Goal: Book appointment/travel/reservation

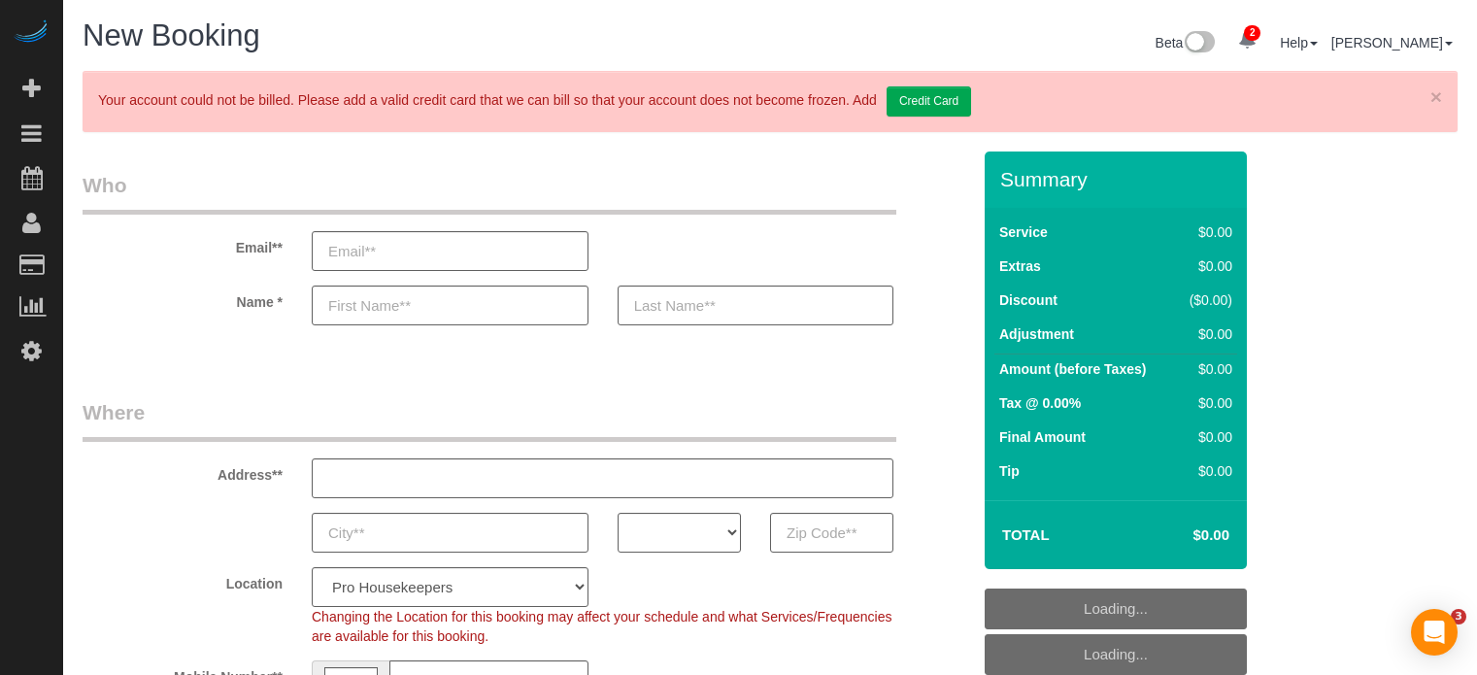
select select "4"
select select "number:9"
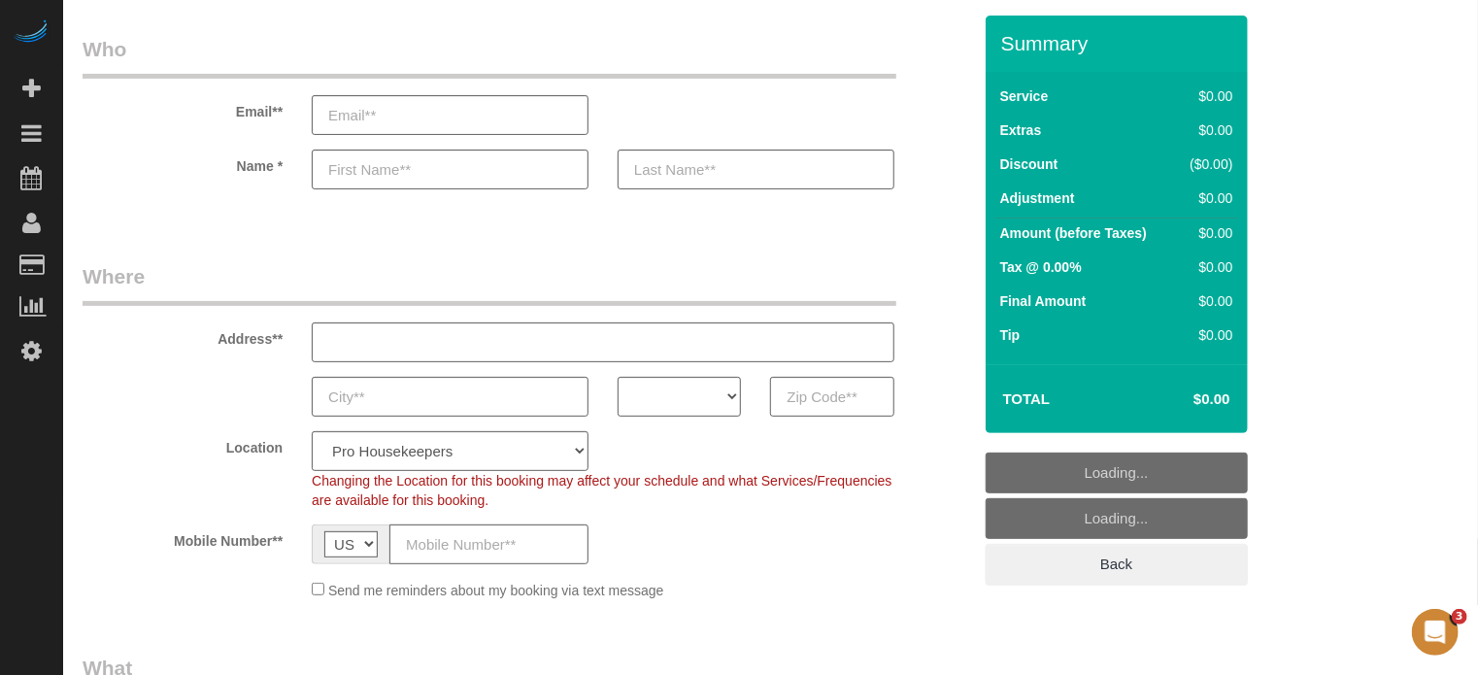
scroll to position [194, 0]
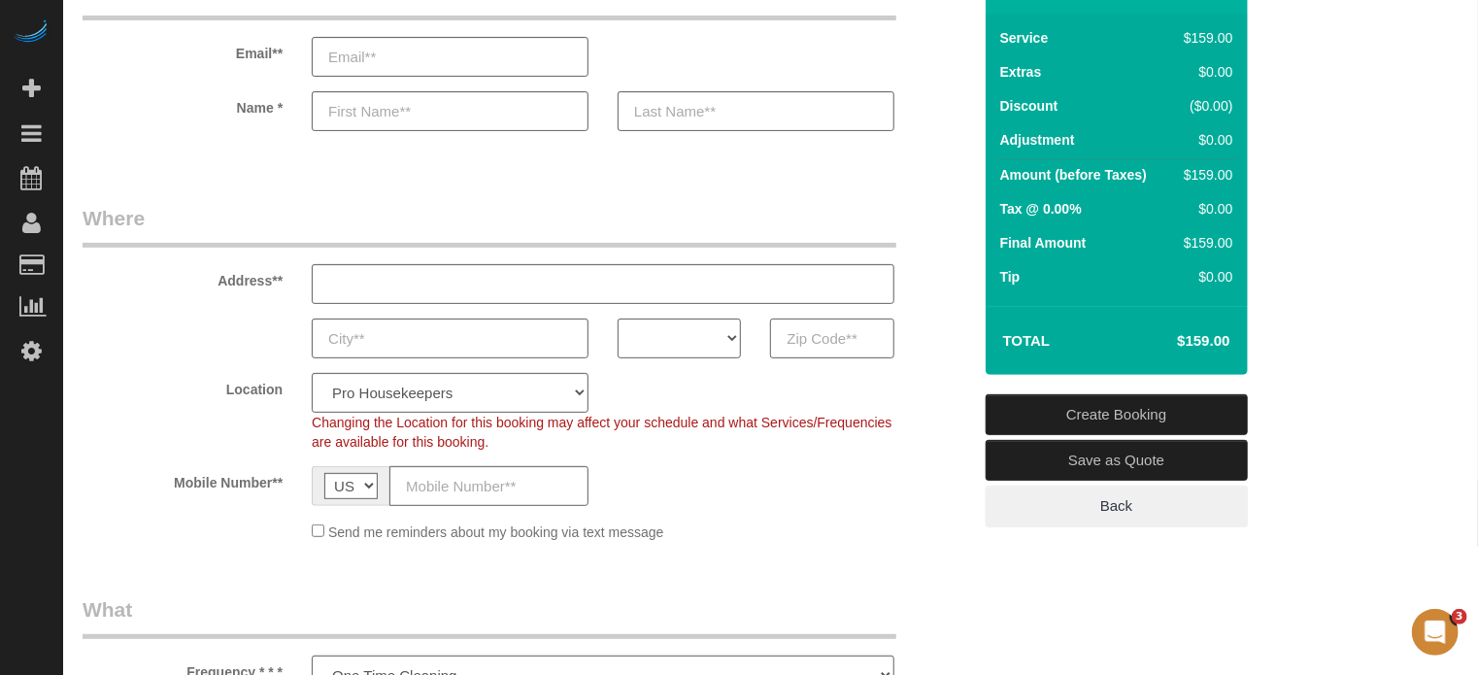
click at [835, 330] on input "text" at bounding box center [831, 339] width 123 height 40
paste input "10304"
type input "10304"
click at [670, 341] on select "AK AL AR AZ CA CO CT DC DE [GEOGRAPHIC_DATA] [GEOGRAPHIC_DATA] HI IA ID IL IN K…" at bounding box center [679, 339] width 123 height 40
select select "NY"
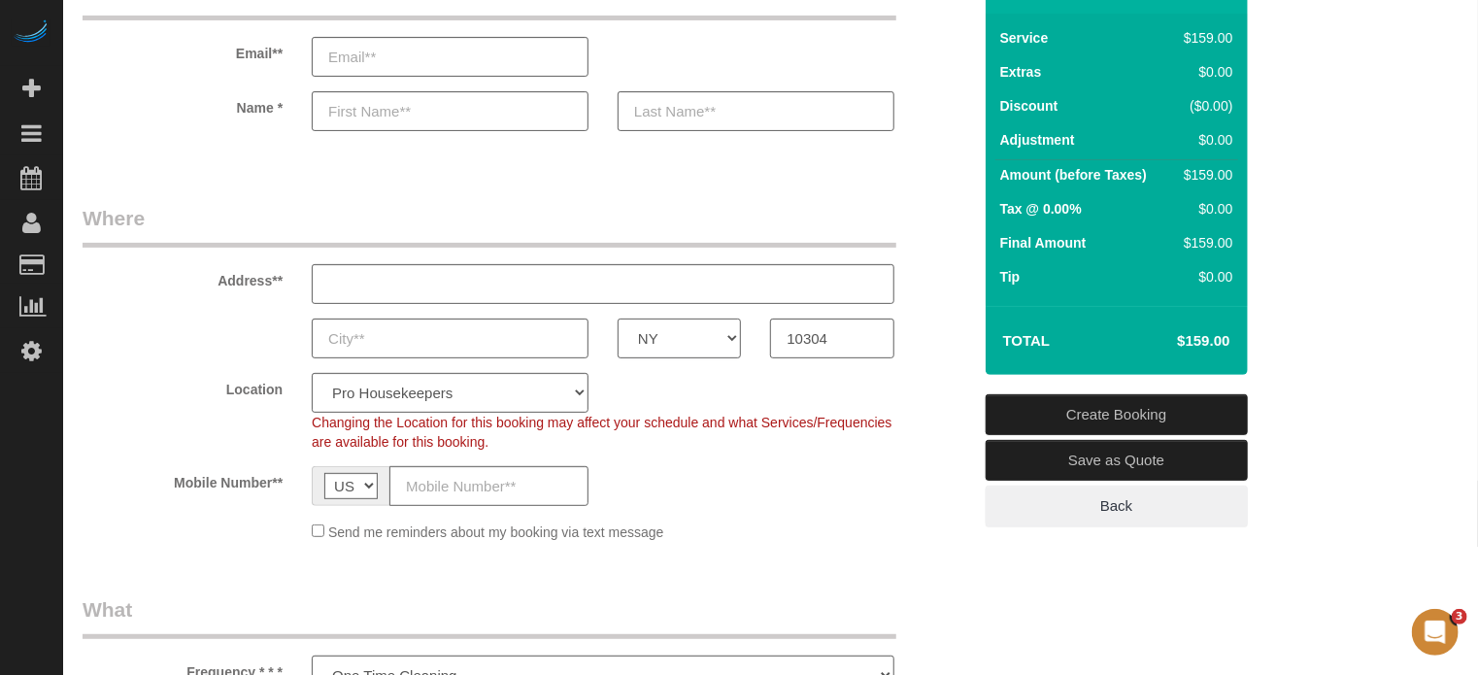
click at [618, 319] on select "AK AL AR AZ CA CO CT DC DE [GEOGRAPHIC_DATA] [GEOGRAPHIC_DATA] HI IA ID IL IN K…" at bounding box center [679, 339] width 123 height 40
click at [479, 388] on select "Pro Housekeepers [GEOGRAPHIC_DATA] [GEOGRAPHIC_DATA] [GEOGRAPHIC_DATA] [GEOGRAP…" at bounding box center [450, 393] width 277 height 40
select select "6"
click at [312, 373] on select "Pro Housekeepers [GEOGRAPHIC_DATA] [GEOGRAPHIC_DATA] [GEOGRAPHIC_DATA] [GEOGRAP…" at bounding box center [450, 393] width 277 height 40
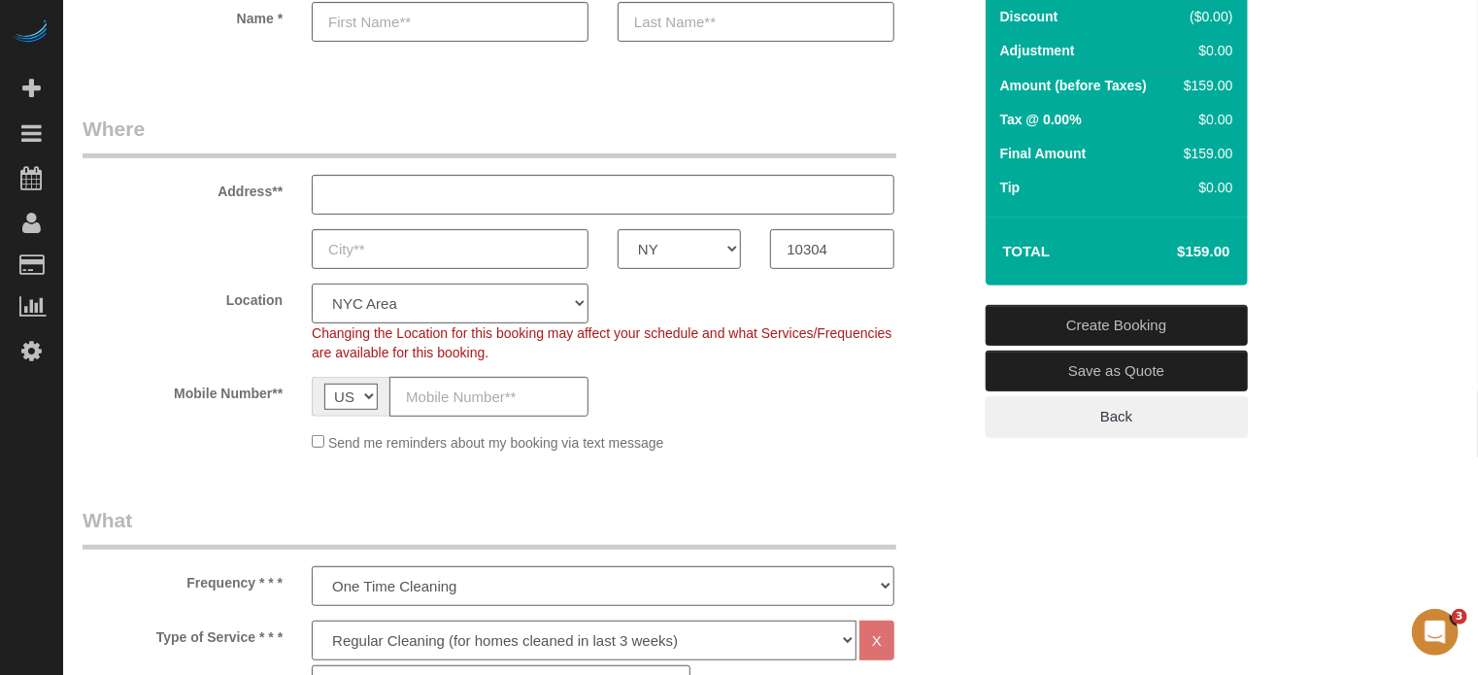
select select "object:1253"
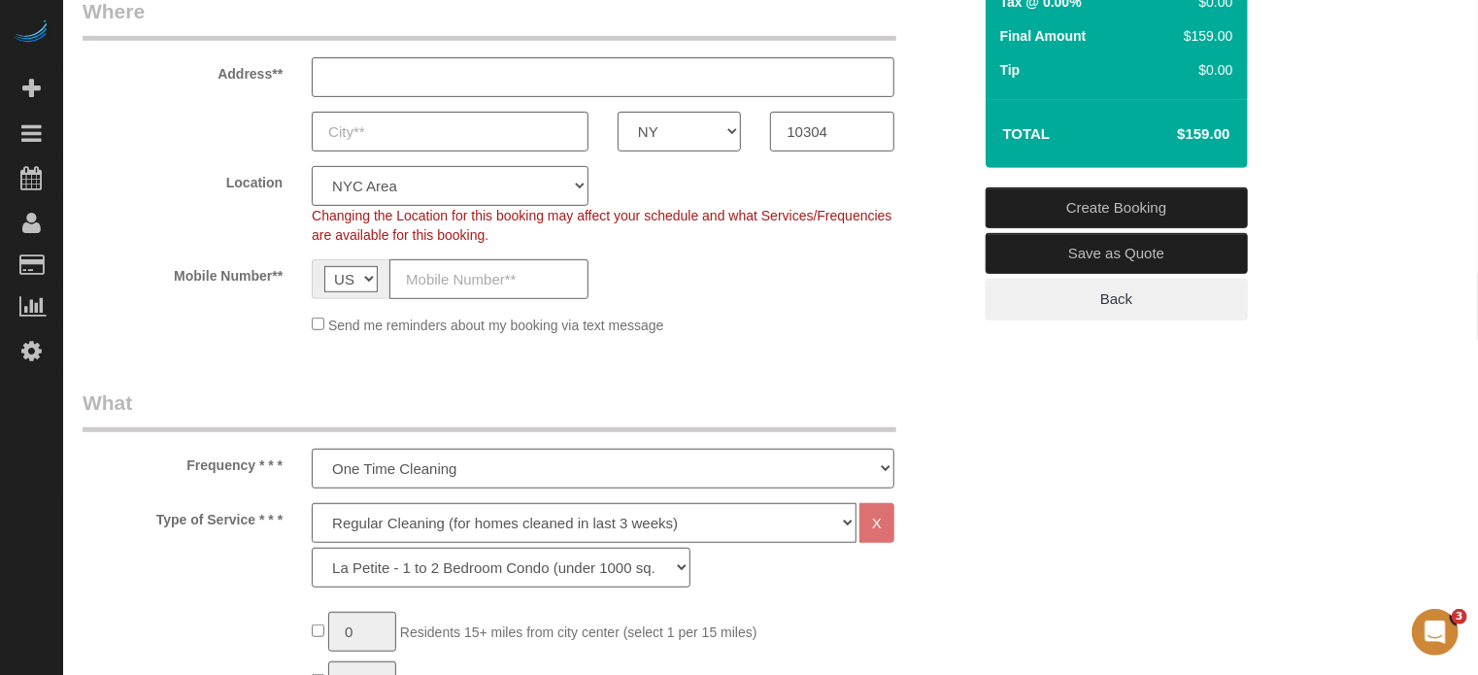
scroll to position [583, 0]
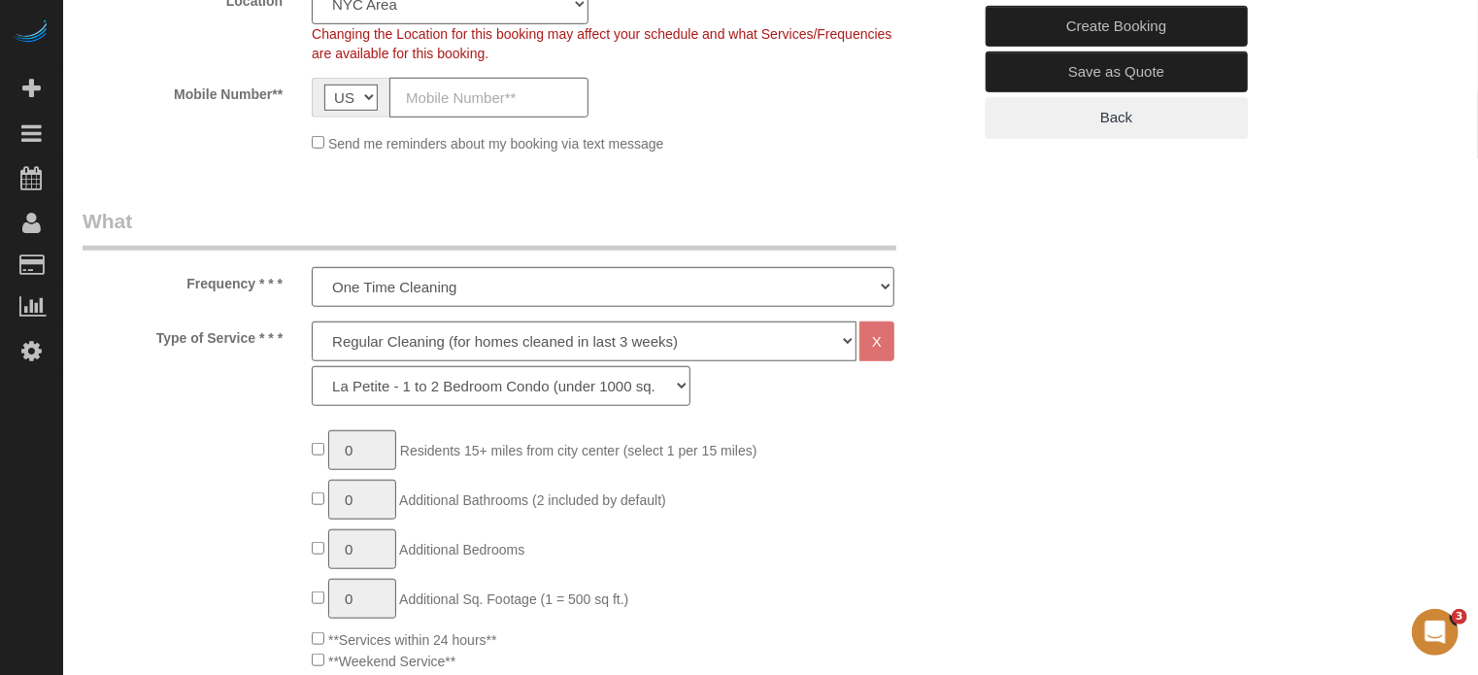
select select "204"
click at [358, 337] on select "Deep Cleaning (for homes that have not been cleaned in 3+ weeks) Spruce Regular…" at bounding box center [584, 341] width 545 height 40
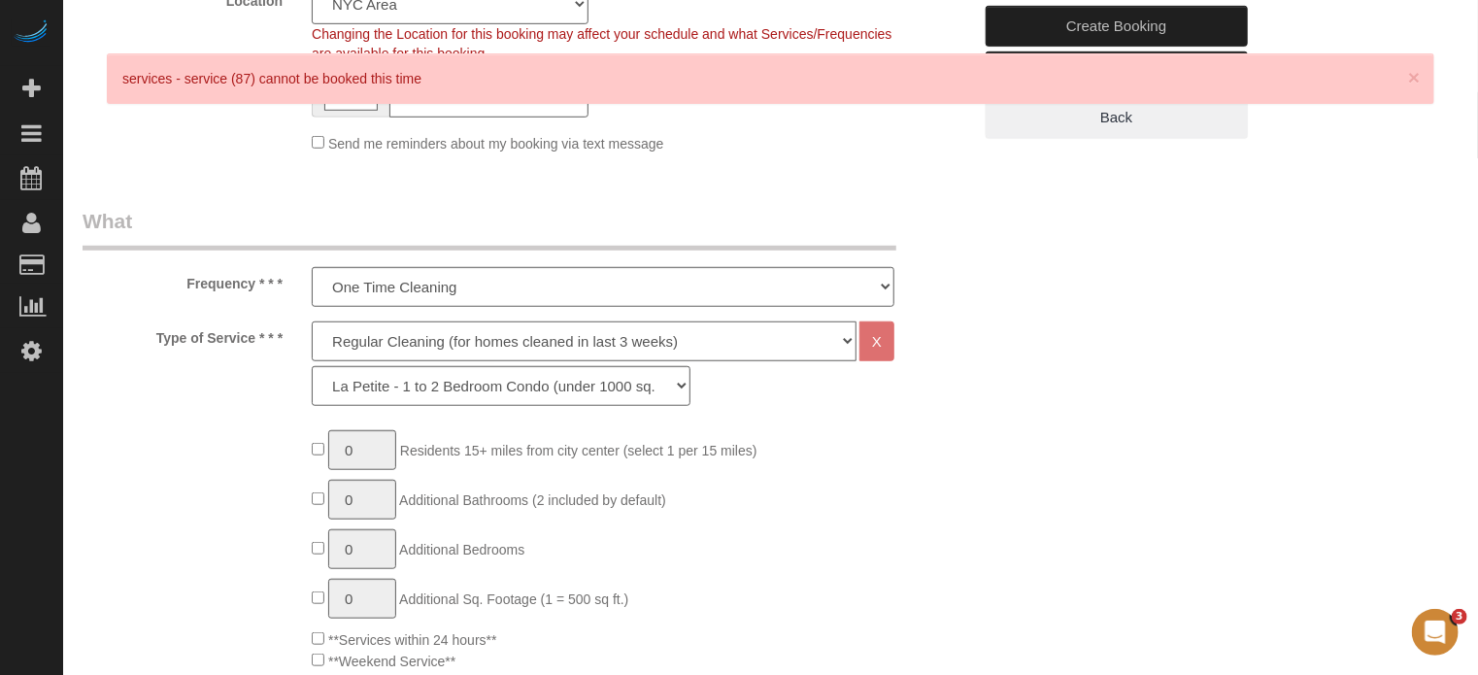
select select "5"
click at [312, 321] on select "Deep Cleaning (for homes that have not been cleaned in 3+ weeks) Spruce Regular…" at bounding box center [584, 341] width 545 height 40
click at [365, 395] on select "La Petite - 1 to 2 Bedroom Condo (under 1000 sq. ft.) La Petite II - 2 Bedroom …" at bounding box center [501, 386] width 379 height 40
select select "212"
click at [312, 366] on select "La Petite - 1 to 2 Bedroom Condo (under 1000 sq. ft.) La Petite II - 2 Bedroom …" at bounding box center [501, 386] width 379 height 40
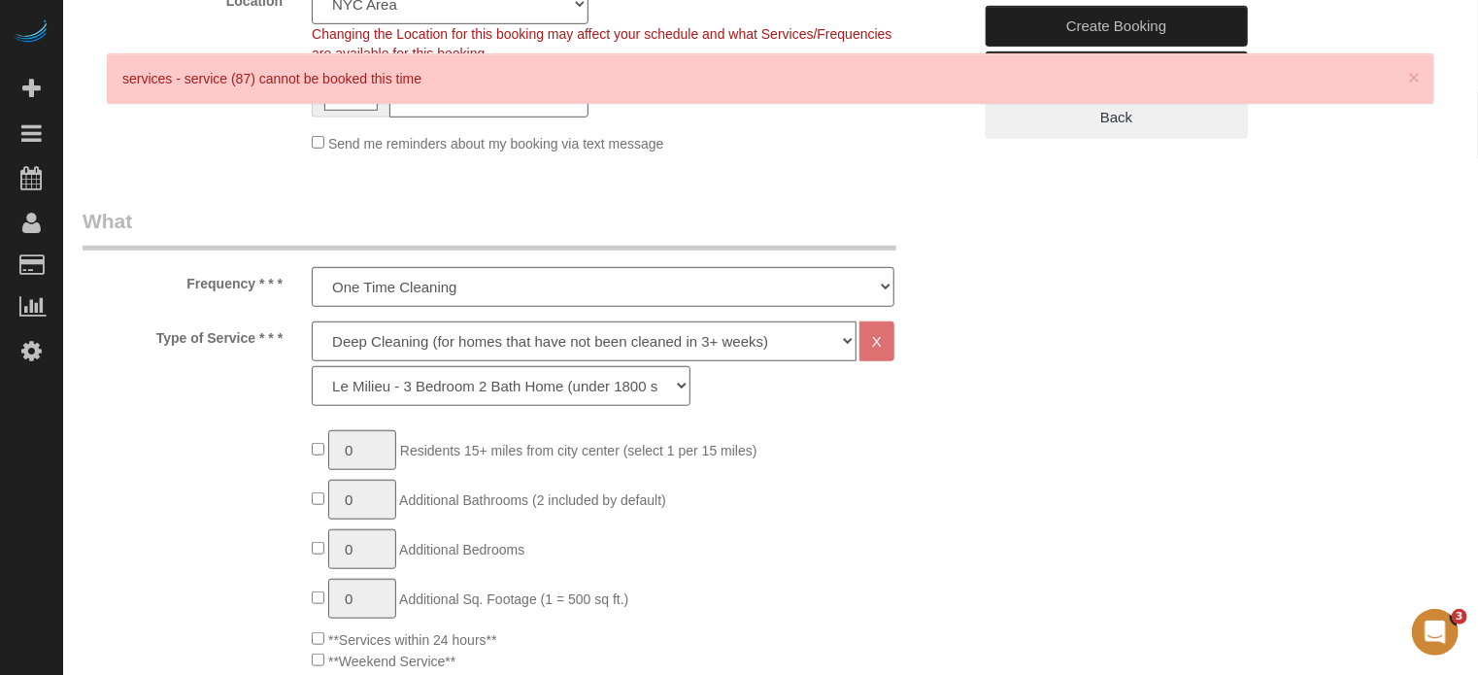
type input "1"
click at [471, 391] on select "La Petite - 1 to 2 Bedroom Condo (under 1000 sq. ft.) La Petite II - 2 Bedroom …" at bounding box center [501, 386] width 379 height 40
click at [312, 366] on select "La Petite - 1 to 2 Bedroom Condo (under 1000 sq. ft.) La Petite II - 2 Bedroom …" at bounding box center [501, 386] width 379 height 40
type input "1"
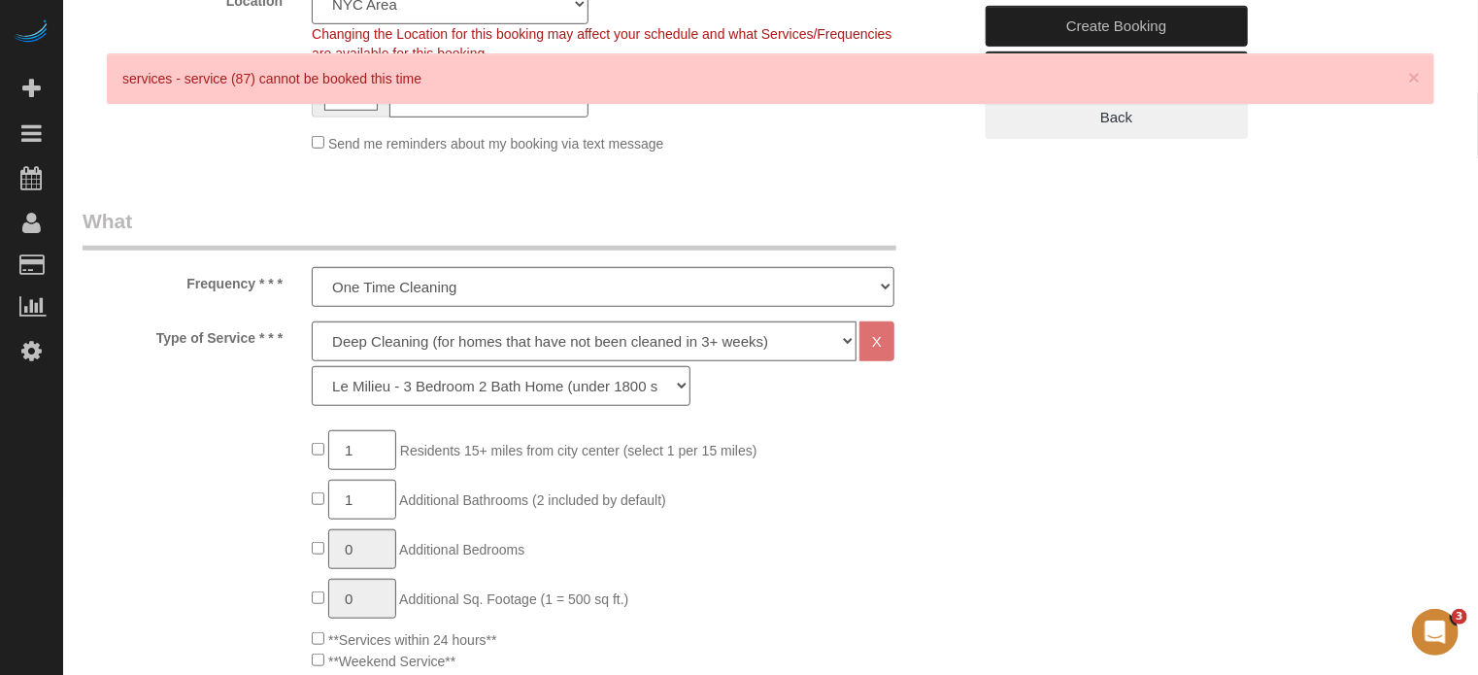
click at [273, 409] on div "Type of Service * * * Deep Cleaning (for homes that have not been cleaned in 3+…" at bounding box center [527, 368] width 918 height 94
click at [388, 353] on select "Deep Cleaning (for homes that have not been cleaned in 3+ weeks) Spruce Regular…" at bounding box center [584, 341] width 545 height 40
select select "4"
click at [312, 321] on select "Deep Cleaning (for homes that have not been cleaned in 3+ weeks) Spruce Regular…" at bounding box center [584, 341] width 545 height 40
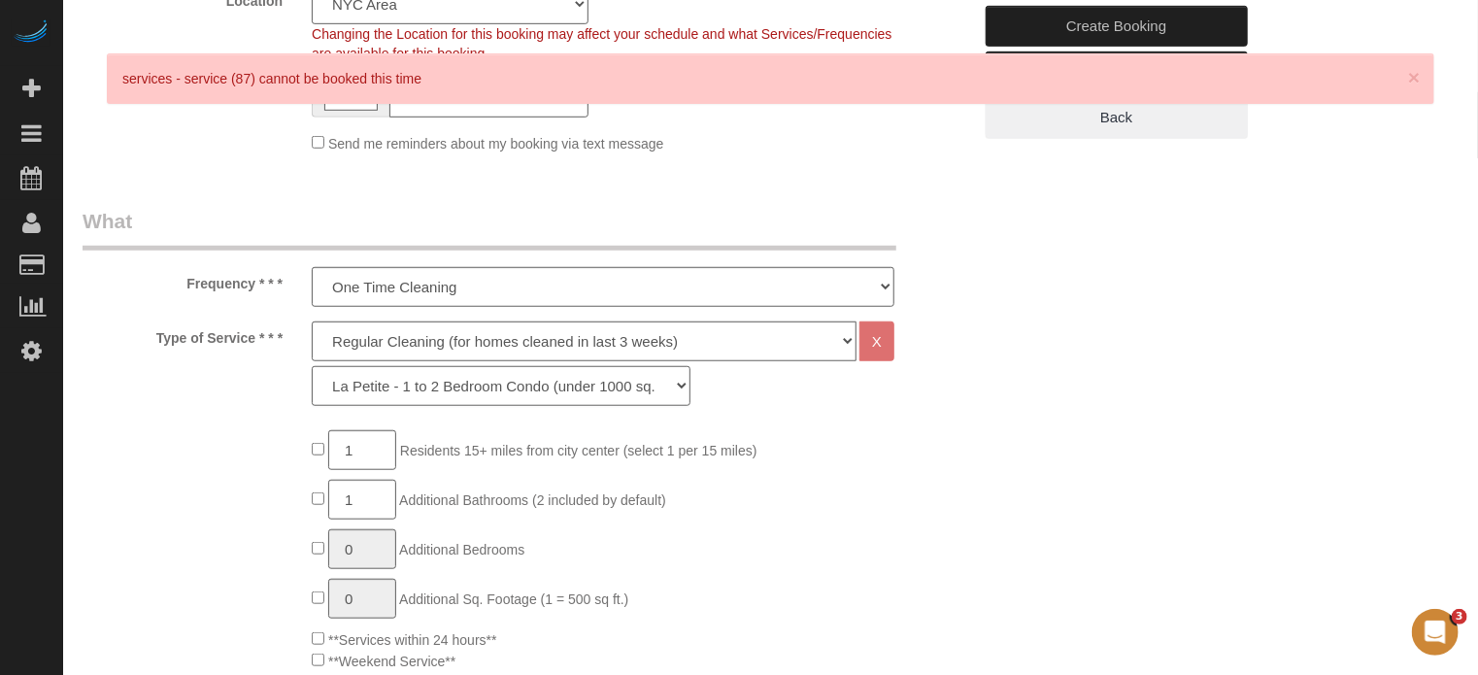
click at [406, 392] on select "La Petite - 1 to 2 Bedroom Condo (under 1000 sq. ft.) La Petite II - 2 Bedroom …" at bounding box center [501, 386] width 379 height 40
select select "277"
click at [312, 366] on select "La Petite - 1 to 2 Bedroom Condo (under 1000 sq. ft.) La Petite II - 2 Bedroom …" at bounding box center [501, 386] width 379 height 40
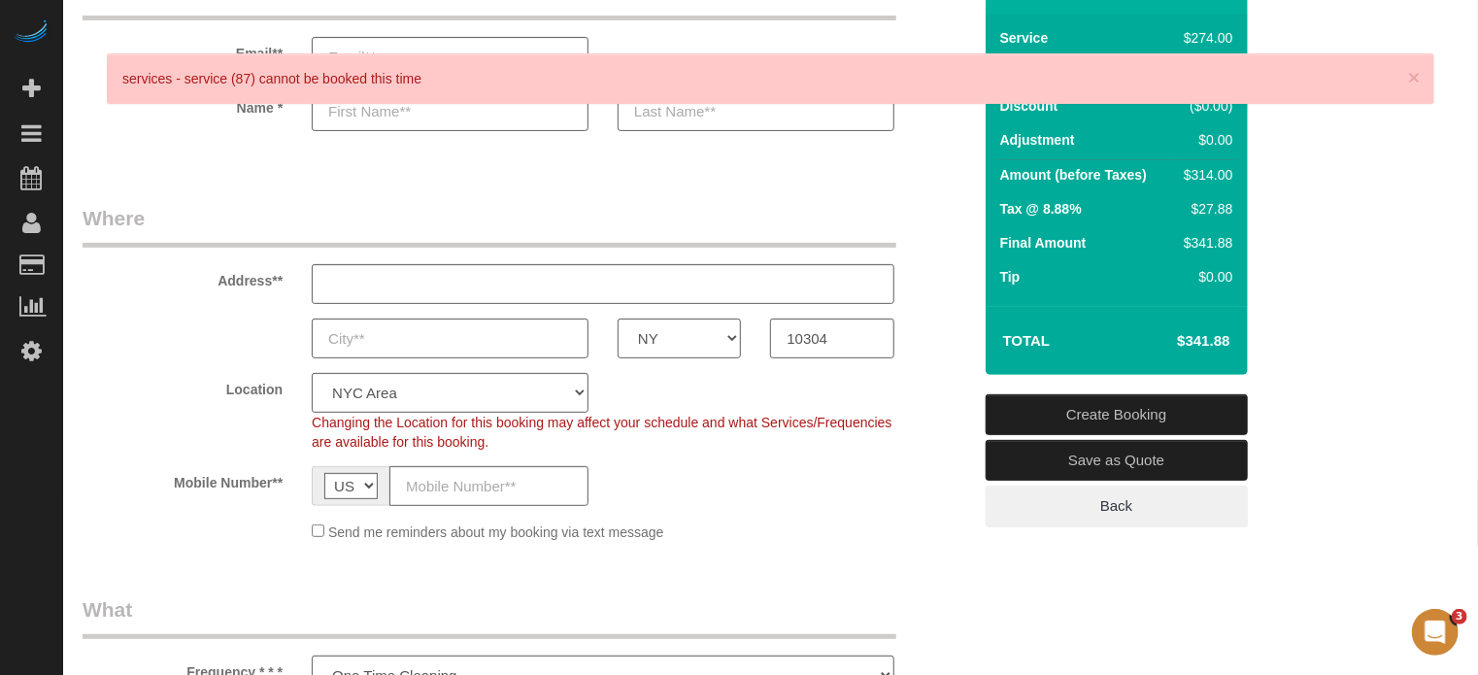
scroll to position [291, 0]
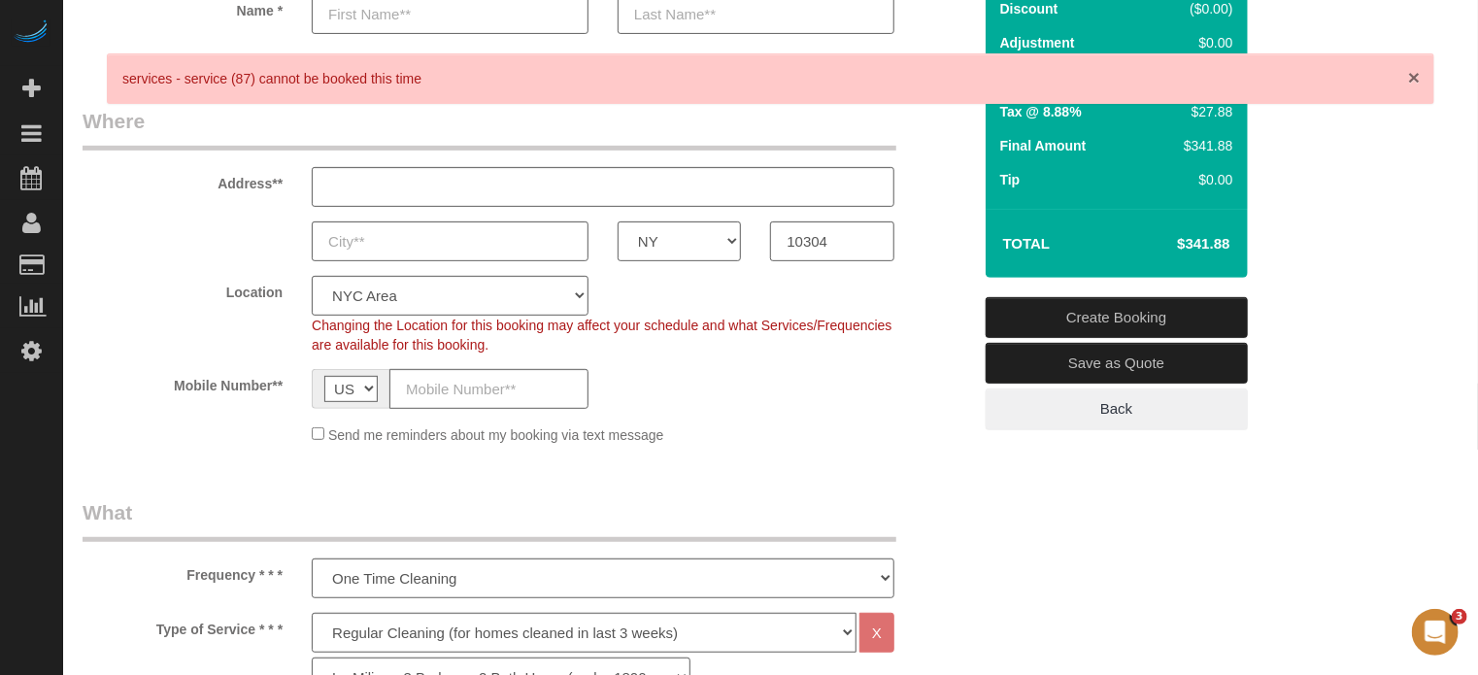
click at [1416, 81] on span "×" at bounding box center [1414, 77] width 12 height 22
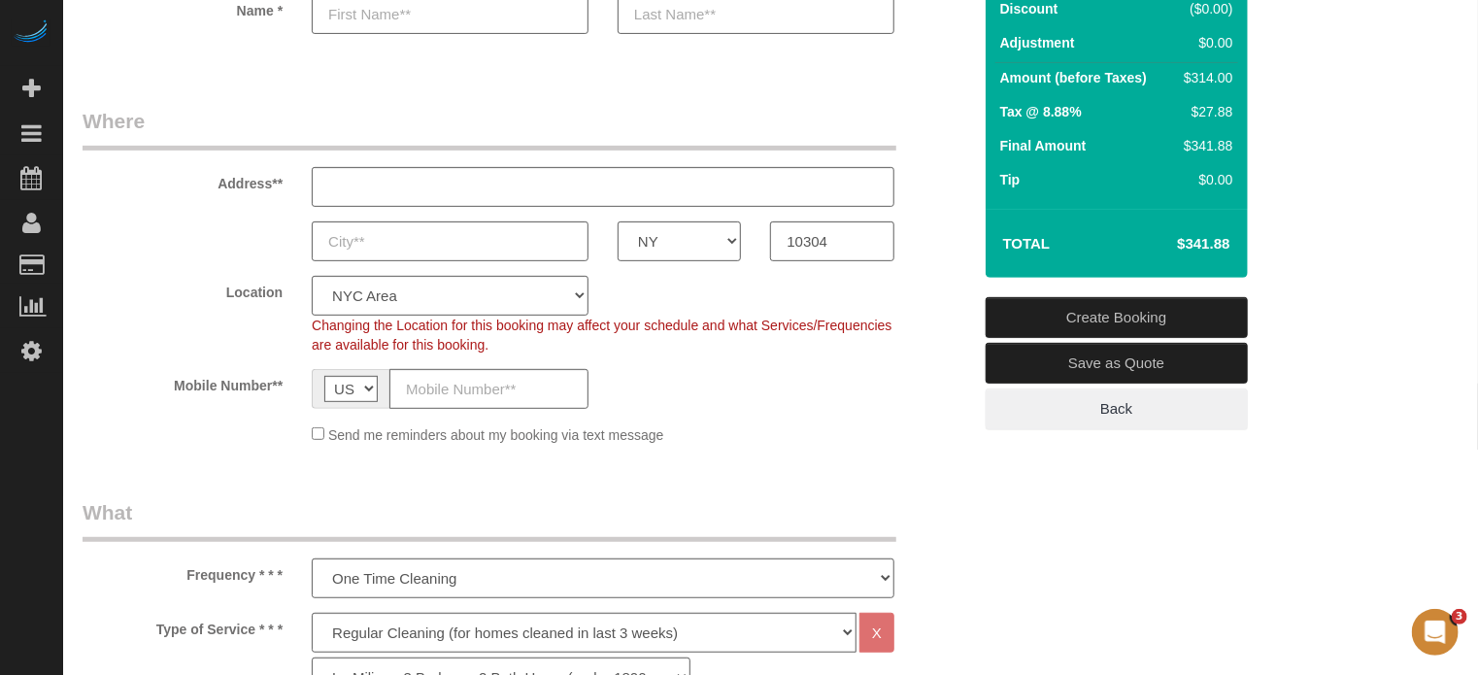
click at [963, 152] on div "Address**" at bounding box center [527, 157] width 918 height 100
click at [945, 160] on div "Address**" at bounding box center [527, 157] width 918 height 100
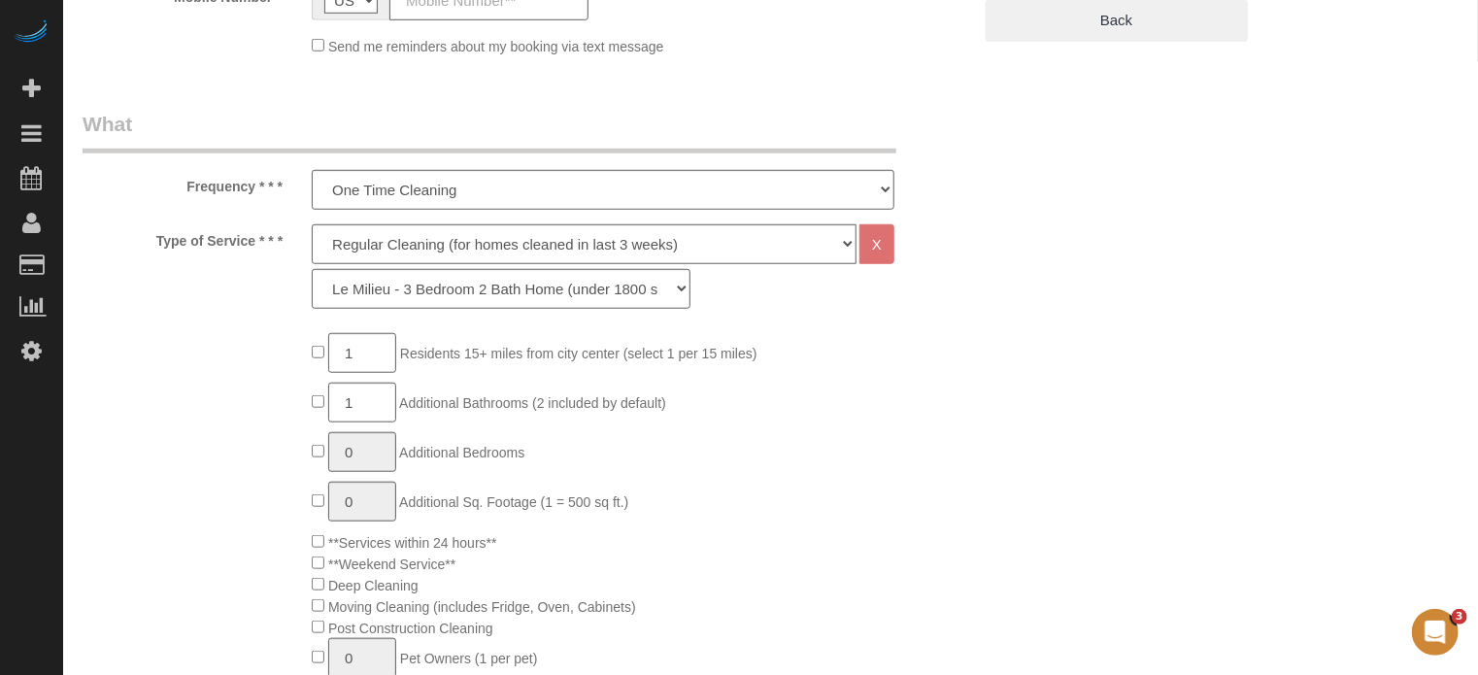
scroll to position [388, 0]
